Goal: Transaction & Acquisition: Purchase product/service

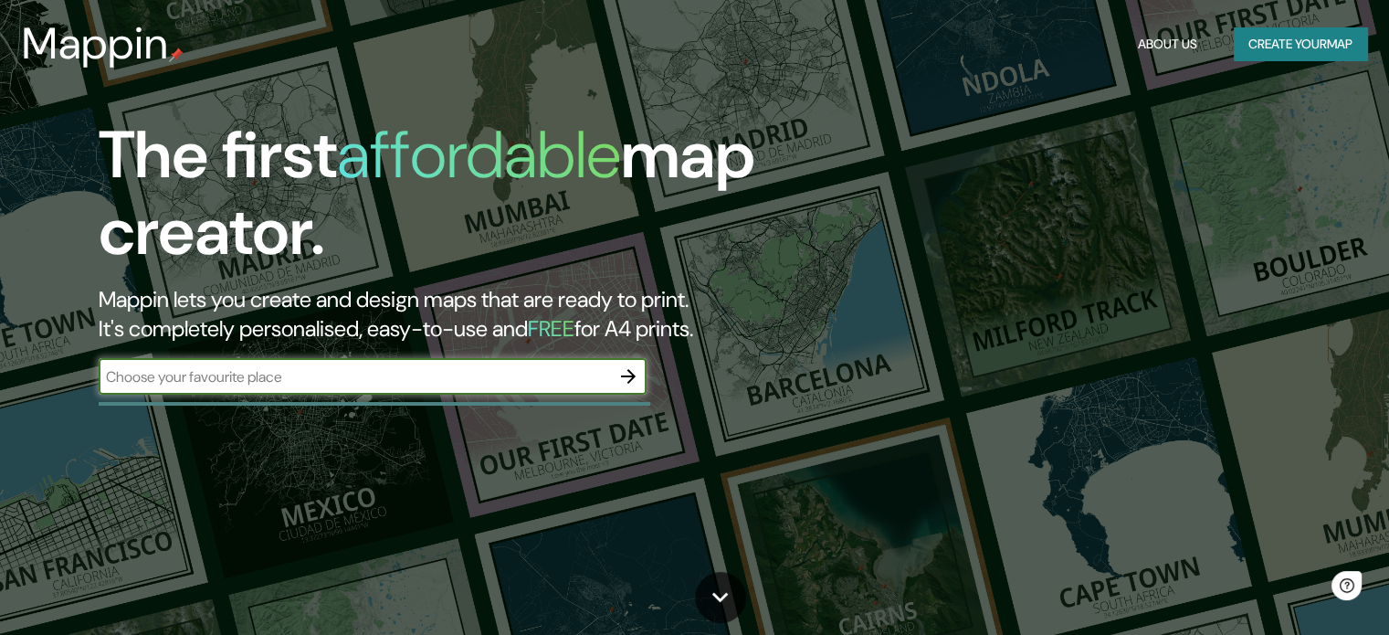
click at [289, 369] on input "text" at bounding box center [355, 376] width 512 height 21
click at [462, 378] on input "text" at bounding box center [355, 376] width 512 height 21
click at [618, 375] on icon "button" at bounding box center [629, 376] width 22 height 22
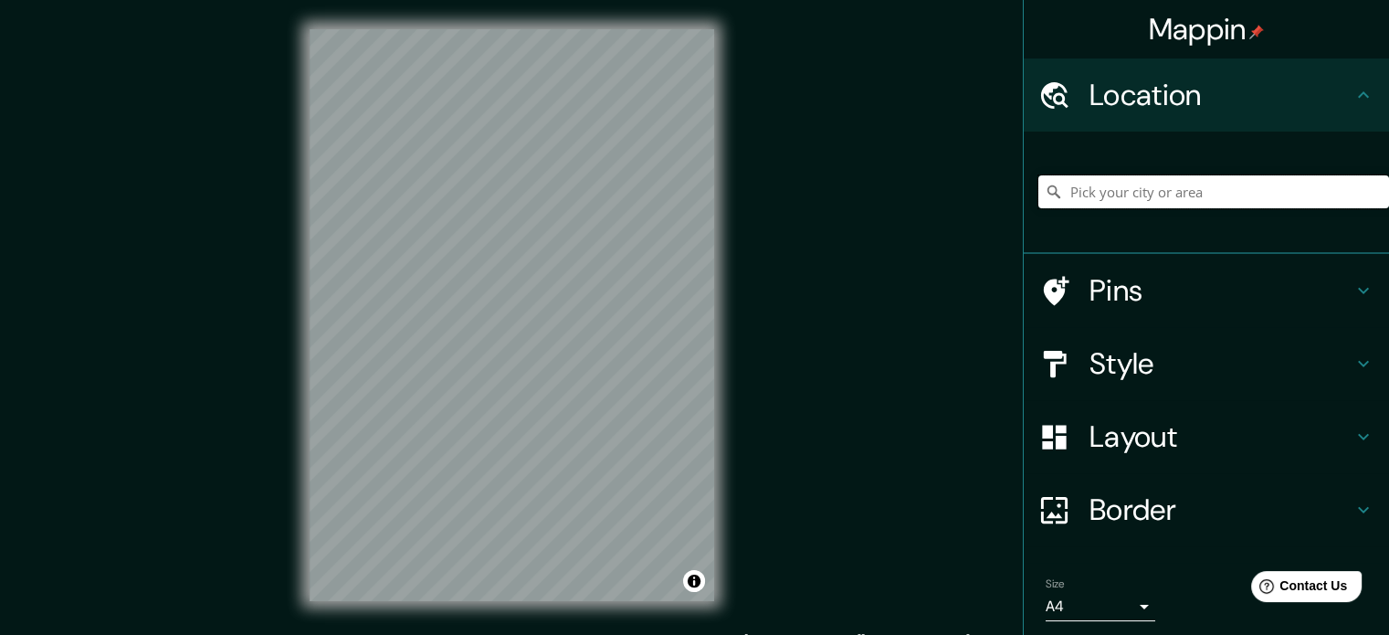
click at [1217, 189] on input "Pick your city or area" at bounding box center [1214, 191] width 351 height 33
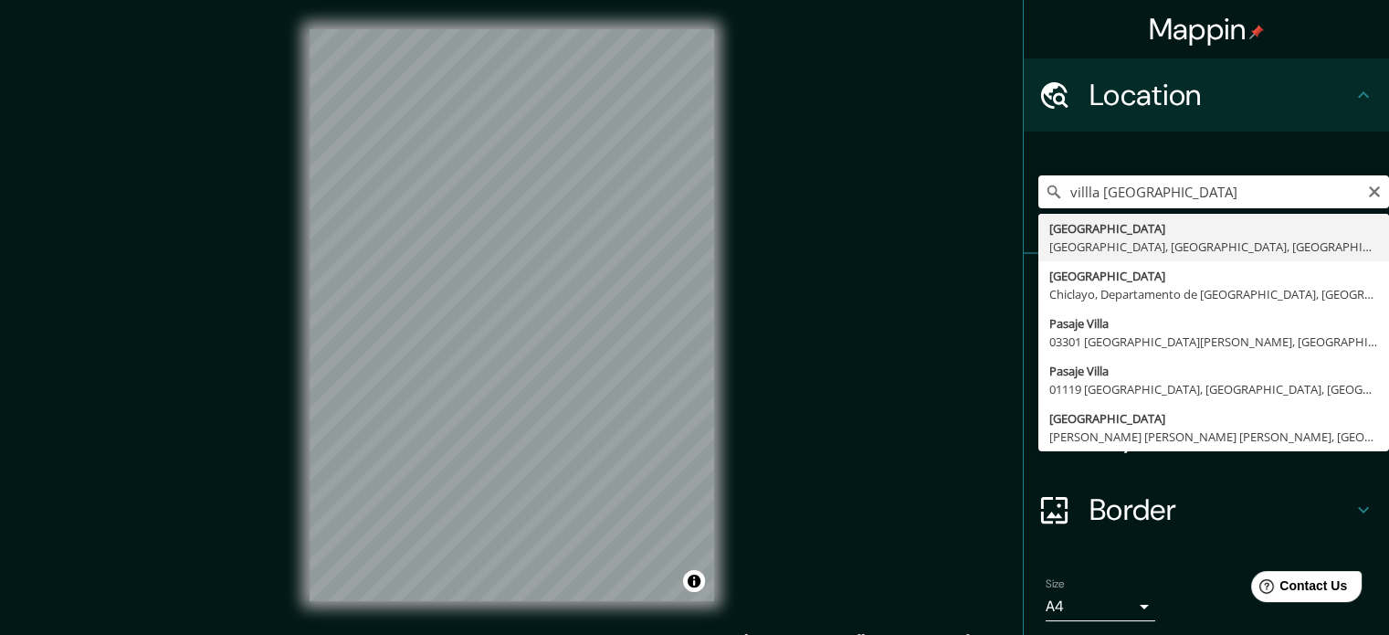
type input "[GEOGRAPHIC_DATA], [GEOGRAPHIC_DATA], [GEOGRAPHIC_DATA], [GEOGRAPHIC_DATA]"
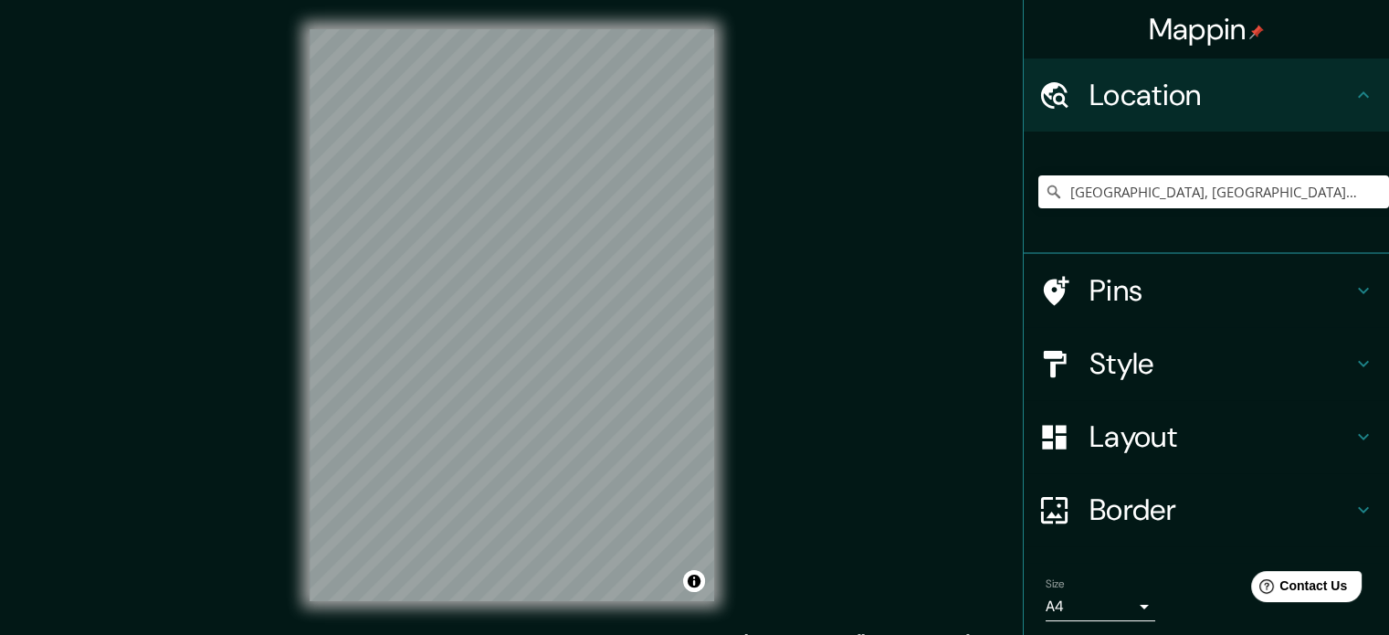
click at [1188, 363] on h4 "Style" at bounding box center [1221, 363] width 263 height 37
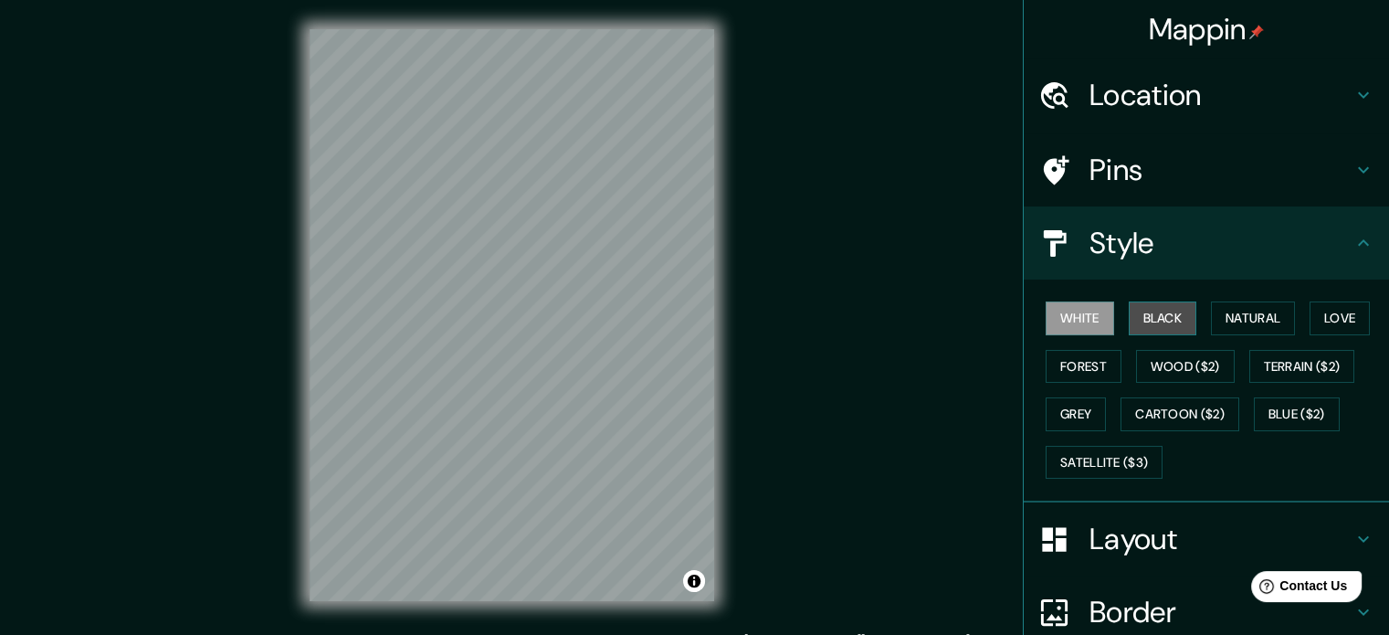
click at [1162, 313] on button "Black" at bounding box center [1163, 318] width 69 height 34
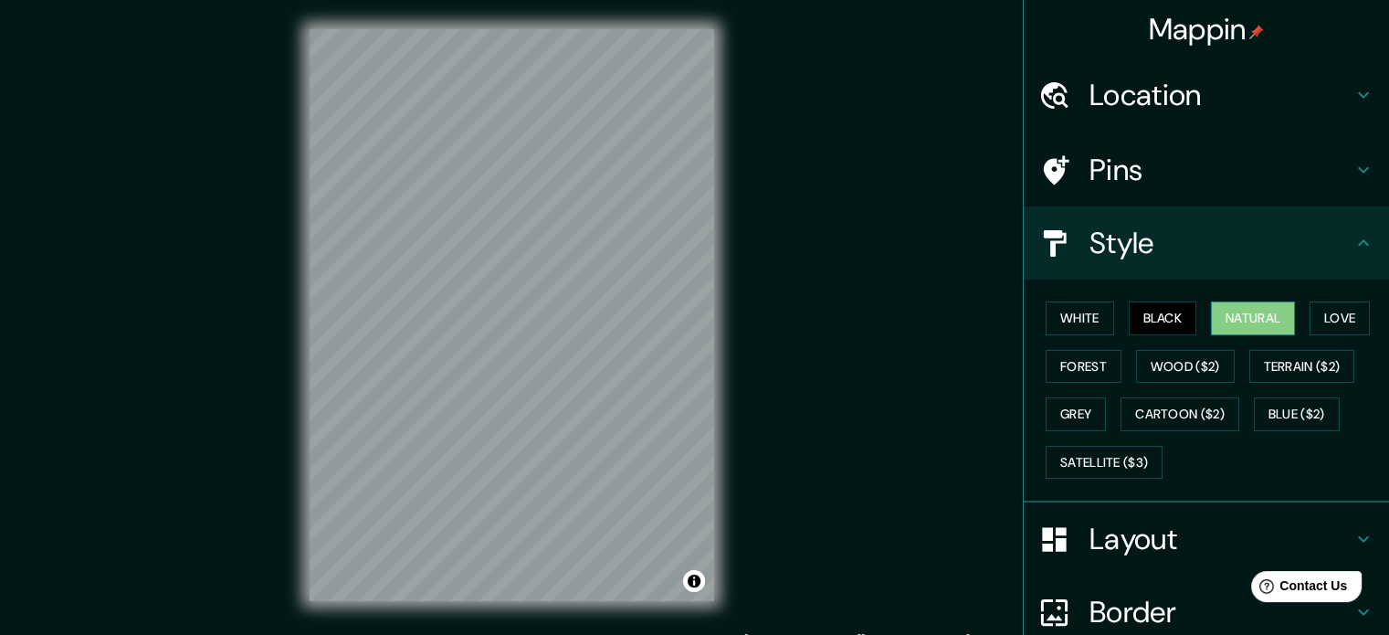
click at [1245, 310] on button "Natural" at bounding box center [1253, 318] width 84 height 34
click at [1136, 305] on button "Black" at bounding box center [1163, 318] width 69 height 34
click at [1094, 308] on button "White" at bounding box center [1080, 318] width 69 height 34
click at [1166, 521] on h4 "Layout" at bounding box center [1221, 539] width 263 height 37
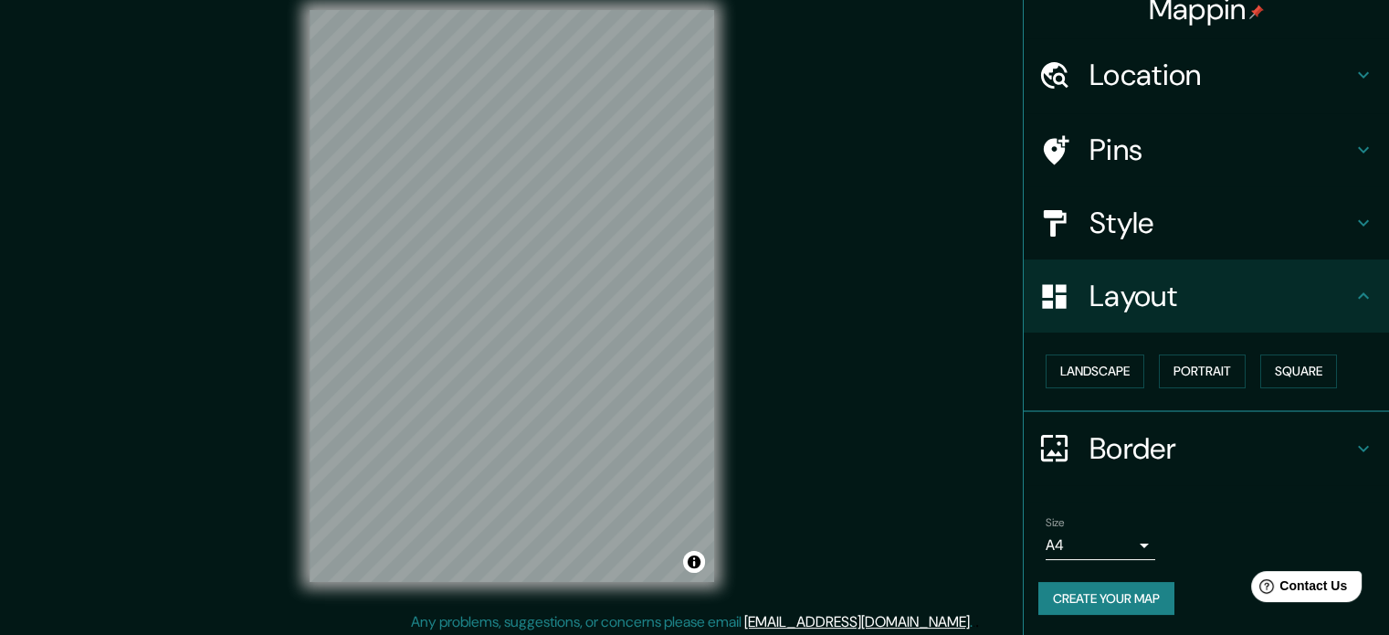
scroll to position [24, 0]
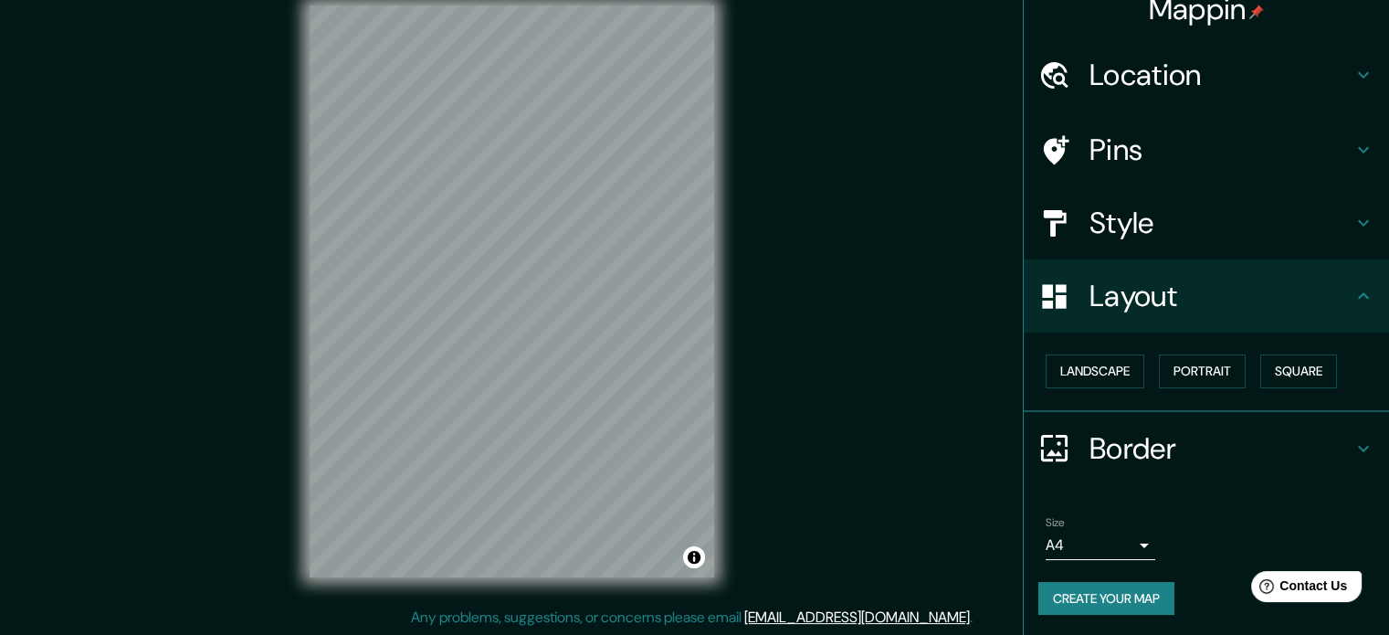
click at [1144, 260] on div "Layout" at bounding box center [1206, 295] width 365 height 73
click at [1145, 302] on h4 "Layout" at bounding box center [1221, 296] width 263 height 37
click at [1149, 231] on h4 "Style" at bounding box center [1221, 223] width 263 height 37
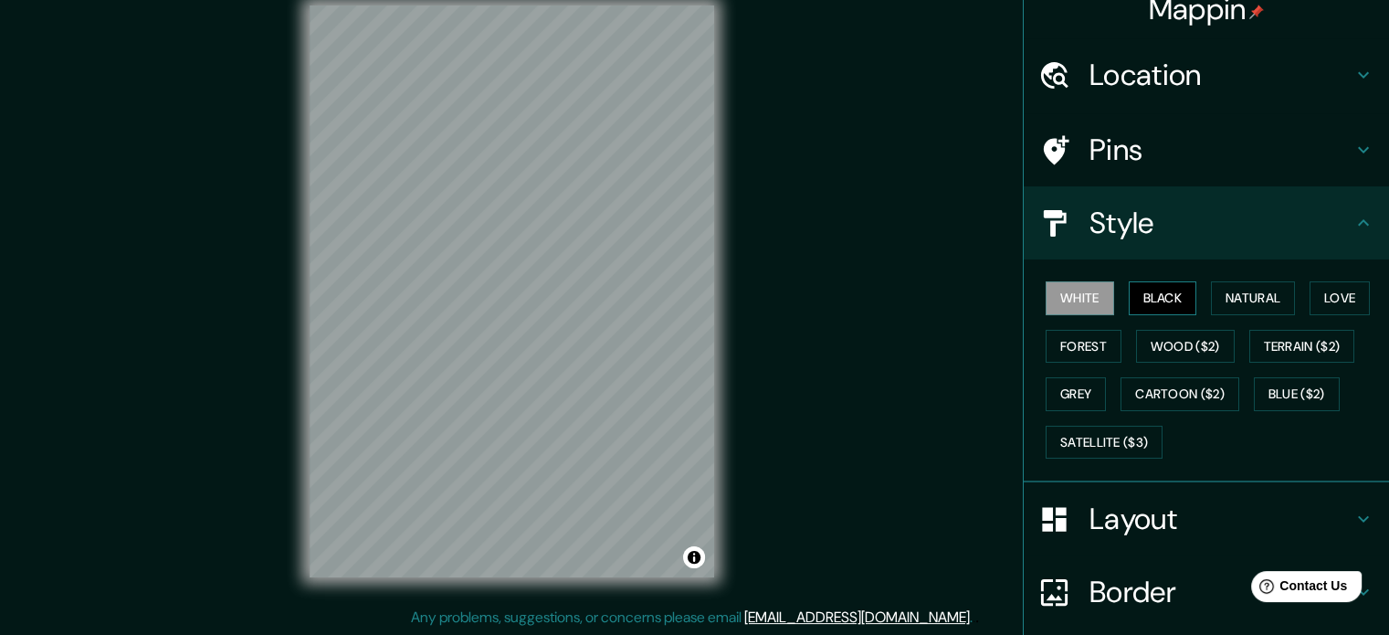
click at [1156, 297] on button "Black" at bounding box center [1163, 298] width 69 height 34
click at [1086, 343] on button "Forest" at bounding box center [1084, 347] width 76 height 34
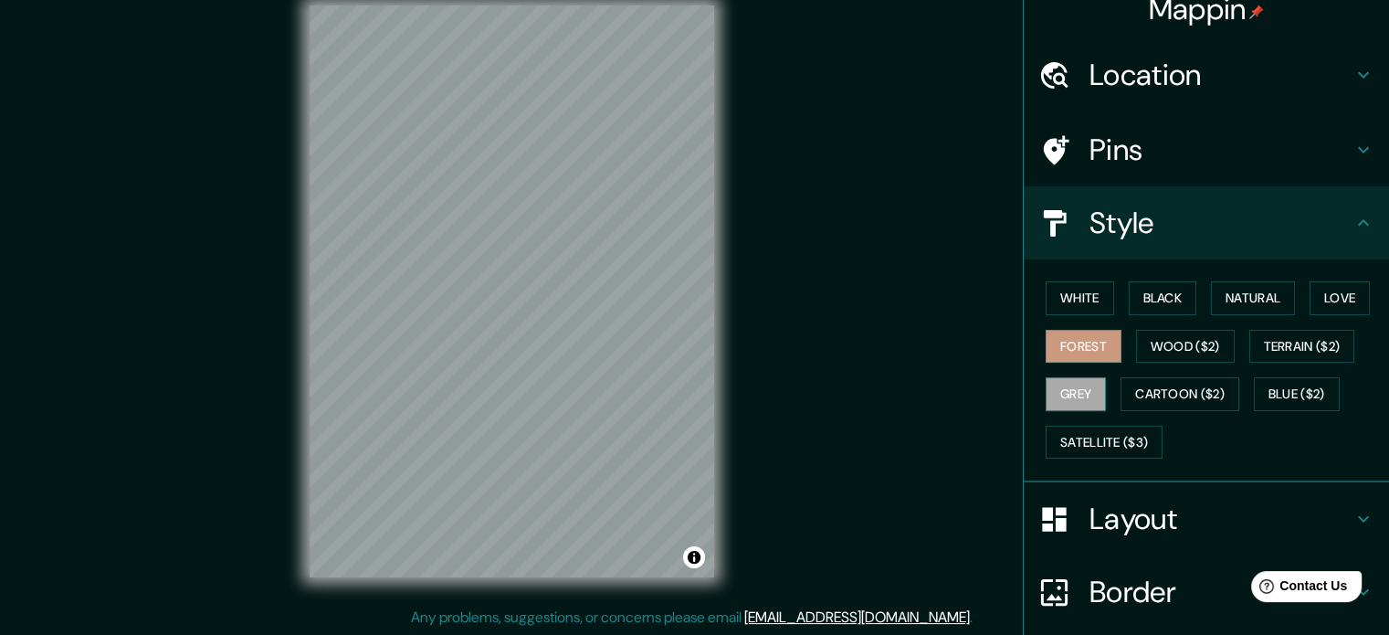
click at [1046, 400] on button "Grey" at bounding box center [1076, 394] width 60 height 34
click at [1290, 356] on button "Terrain ($2)" at bounding box center [1303, 347] width 106 height 34
click at [1058, 391] on button "Grey" at bounding box center [1076, 394] width 60 height 34
click at [1268, 339] on button "Terrain ($2)" at bounding box center [1303, 347] width 106 height 34
click at [1070, 405] on button "Grey" at bounding box center [1076, 394] width 60 height 34
